Goal: Task Accomplishment & Management: Use online tool/utility

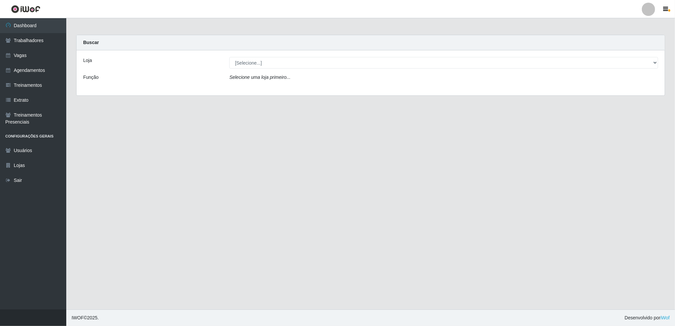
click at [265, 79] on icon "Selecione uma loja primeiro..." at bounding box center [259, 77] width 61 height 5
click at [312, 78] on div "Selecione uma loja primeiro..." at bounding box center [443, 79] width 439 height 10
click at [653, 62] on select "[Selecione...] Jaguaribe Grill Restaurante" at bounding box center [443, 63] width 429 height 12
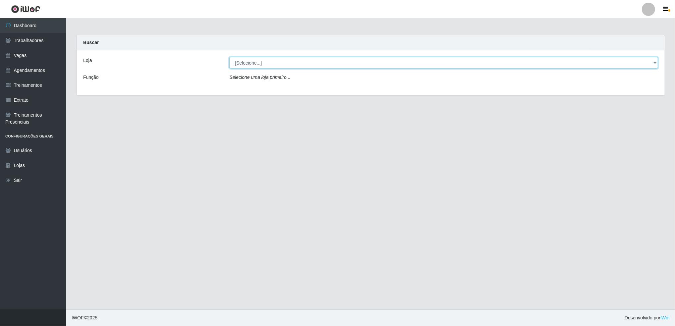
select select "311"
click at [229, 57] on select "[Selecione...] Jaguaribe Grill Restaurante" at bounding box center [443, 63] width 429 height 12
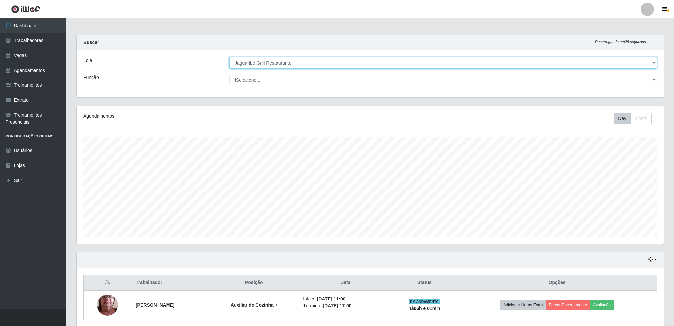
scroll to position [137, 587]
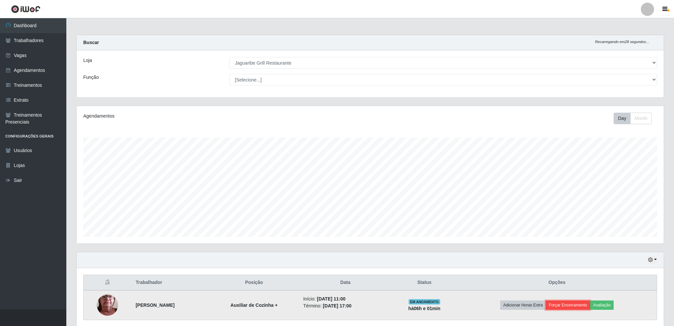
click at [561, 306] on button "Forçar Encerramento" at bounding box center [567, 305] width 44 height 9
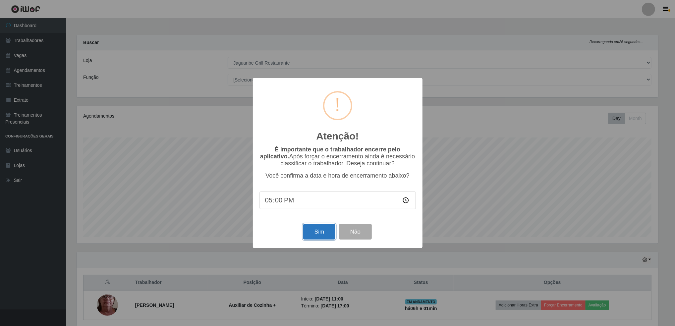
click at [317, 230] on button "Sim" at bounding box center [319, 232] width 32 height 16
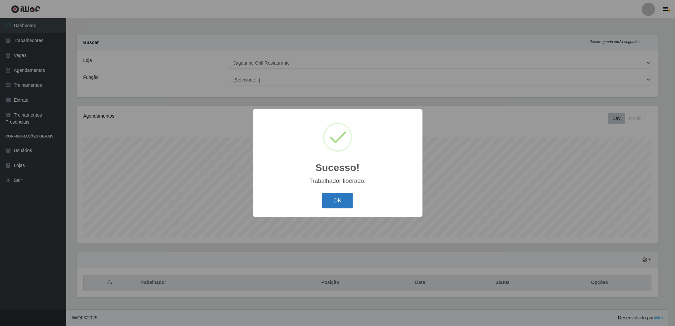
click at [327, 201] on button "OK" at bounding box center [337, 201] width 31 height 16
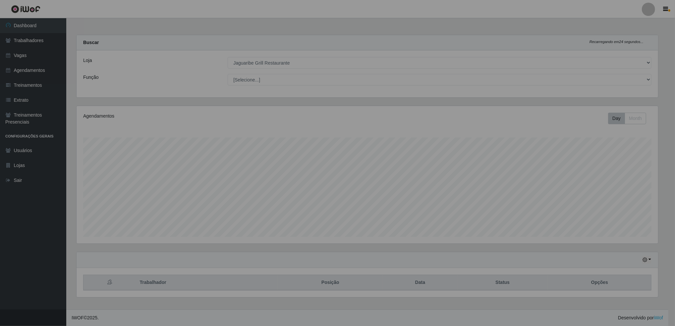
scroll to position [137, 589]
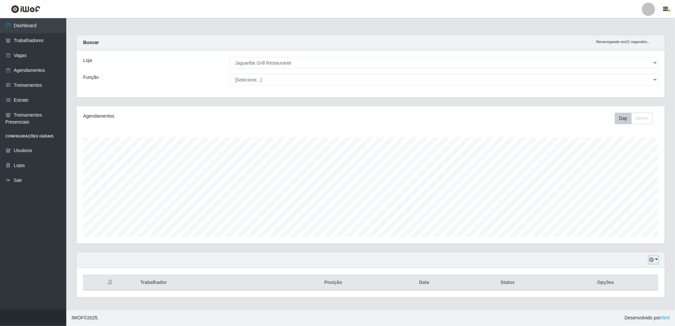
click at [655, 259] on button "button" at bounding box center [653, 260] width 9 height 8
click at [636, 240] on button "1 Semana" at bounding box center [631, 235] width 52 height 14
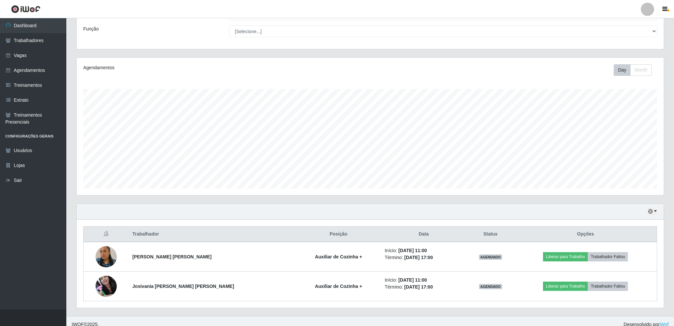
scroll to position [55, 0]
